Goal: Find specific page/section: Find specific page/section

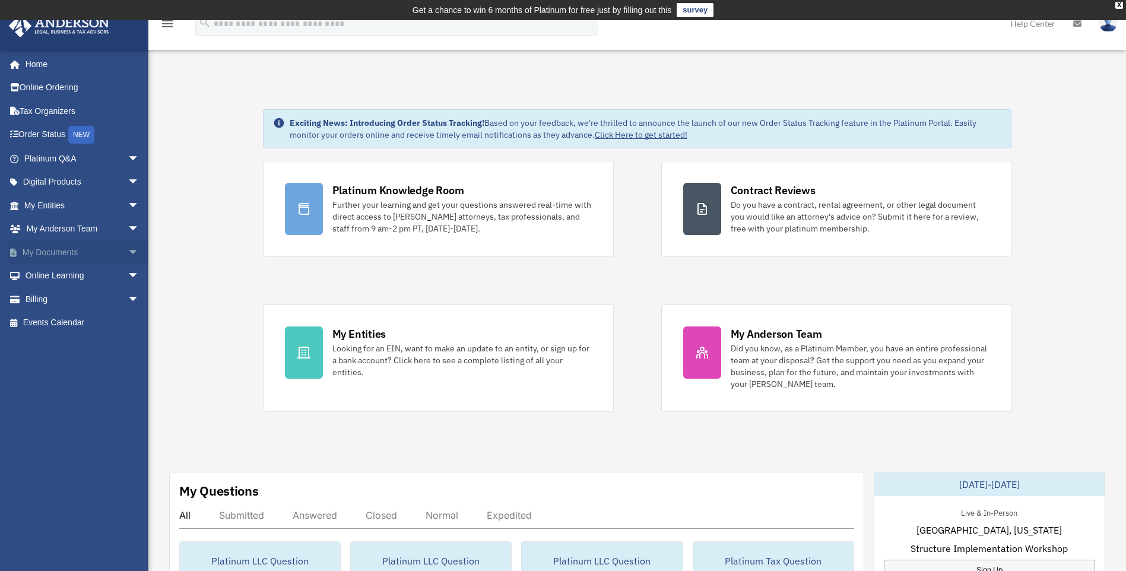
click at [58, 253] on link "My Documents arrow_drop_down" at bounding box center [82, 252] width 149 height 24
click at [128, 251] on span "arrow_drop_down" at bounding box center [140, 252] width 24 height 24
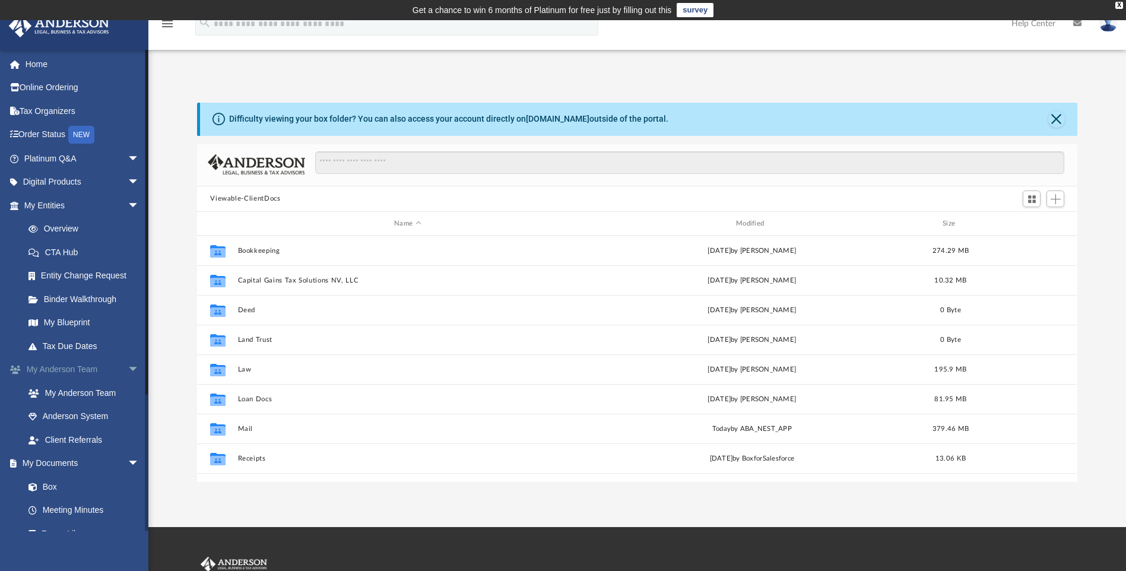
scroll to position [261, 871]
click at [128, 200] on span "arrow_drop_down" at bounding box center [140, 205] width 24 height 24
click at [128, 320] on span "arrow_drop_down" at bounding box center [140, 323] width 24 height 24
click at [128, 438] on span "arrow_drop_down" at bounding box center [140, 440] width 24 height 24
click at [85, 460] on link "$ Open Invoices" at bounding box center [87, 464] width 141 height 24
